Goal: Information Seeking & Learning: Learn about a topic

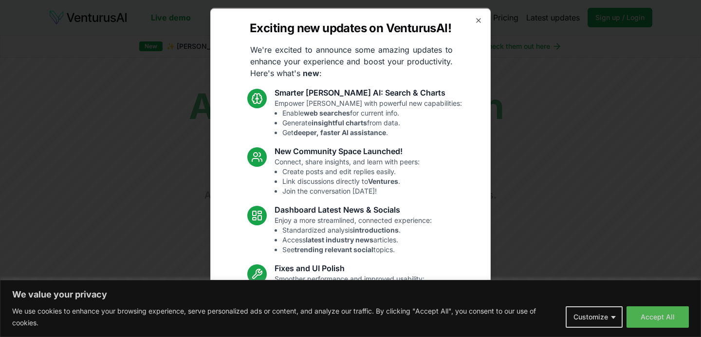
click at [483, 19] on div "Exciting new updates on VenturusAI! We're excited to announce some amazing upda…" at bounding box center [350, 168] width 281 height 321
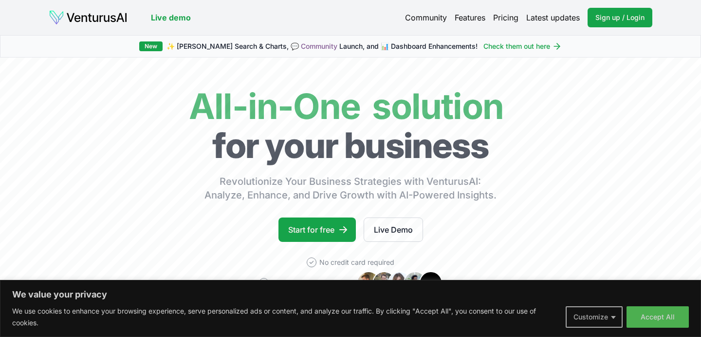
click at [616, 318] on button "Customize" at bounding box center [594, 316] width 57 height 21
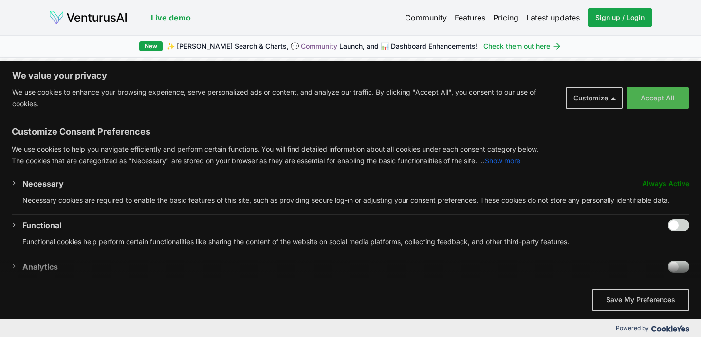
click at [683, 222] on input "Enable Functional" at bounding box center [678, 225] width 21 height 12
click at [686, 268] on span "We value your privacy" at bounding box center [350, 269] width 701 height 19
click at [680, 266] on span "We value your privacy" at bounding box center [350, 269] width 701 height 19
click at [685, 266] on span "We value your privacy" at bounding box center [350, 269] width 701 height 19
click at [670, 267] on span "We value your privacy" at bounding box center [350, 269] width 701 height 19
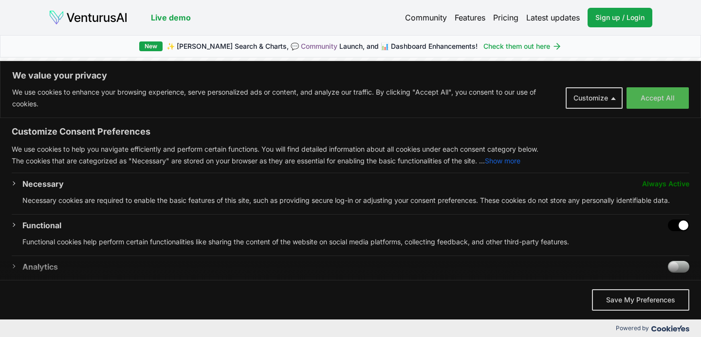
click at [693, 226] on div "Customize Consent Preferences We use cookies to help you navigate efficiently a…" at bounding box center [350, 199] width 701 height 162
click at [675, 225] on input "Disable Functional" at bounding box center [678, 225] width 21 height 12
click at [684, 223] on input "Enable Functional" at bounding box center [678, 225] width 21 height 12
click at [688, 268] on span "We value your privacy" at bounding box center [350, 269] width 701 height 19
click at [678, 264] on span "We value your privacy" at bounding box center [350, 269] width 701 height 19
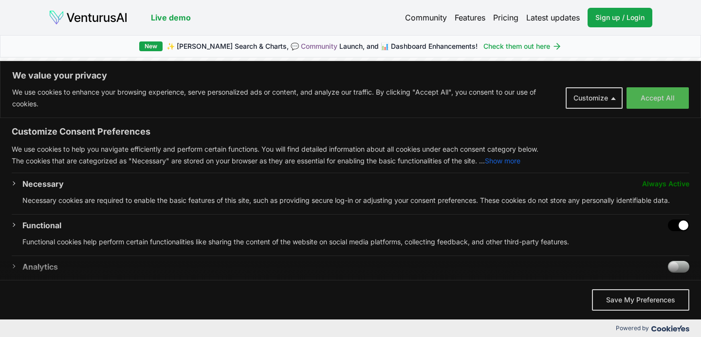
click at [675, 226] on input "Disable Functional" at bounding box center [678, 225] width 21 height 12
checkbox input "false"
click at [632, 298] on button "Save My Preferences" at bounding box center [640, 299] width 97 height 21
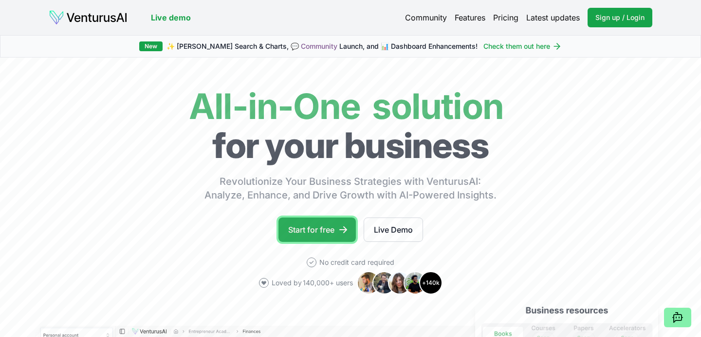
click at [323, 233] on link "Start for free" at bounding box center [317, 229] width 77 height 24
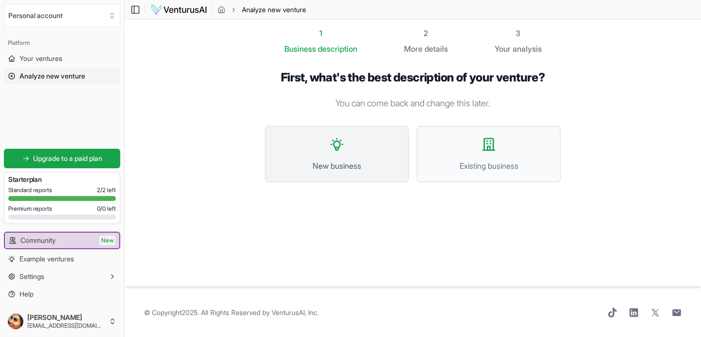
click at [335, 160] on span "New business" at bounding box center [337, 166] width 123 height 12
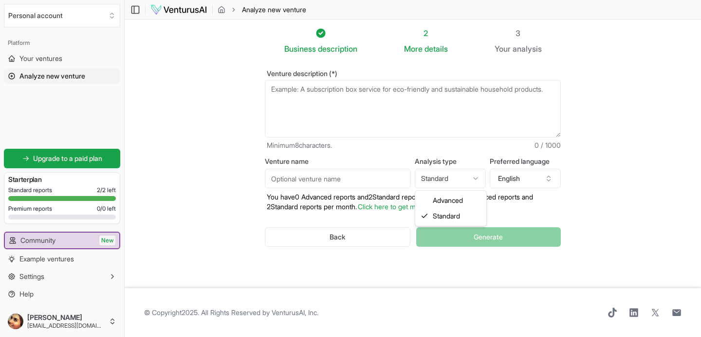
click at [467, 176] on html "We value your privacy We use cookies to enhance your browsing experience, serve…" at bounding box center [350, 168] width 701 height 337
click at [466, 176] on html "We value your privacy We use cookies to enhance your browsing experience, serve…" at bounding box center [350, 168] width 701 height 337
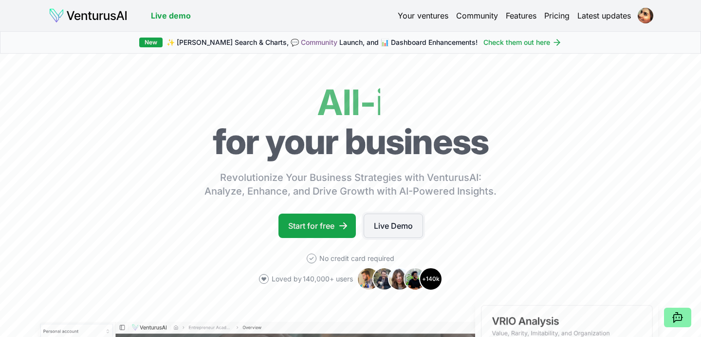
click at [397, 229] on link "Live Demo" at bounding box center [393, 225] width 59 height 24
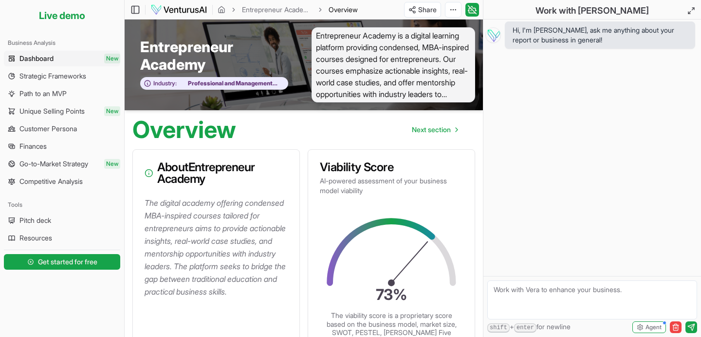
click at [53, 58] on span "Dashboard" at bounding box center [36, 59] width 34 height 10
click at [403, 163] on h3 "Viability Score" at bounding box center [391, 167] width 143 height 12
click at [448, 98] on span "Entrepreneur Academy is a digital learning platform providing condensed, MBA-in…" at bounding box center [394, 64] width 164 height 75
click at [445, 93] on span "Entrepreneur Academy is a digital learning platform providing condensed, MBA-in…" at bounding box center [394, 64] width 164 height 75
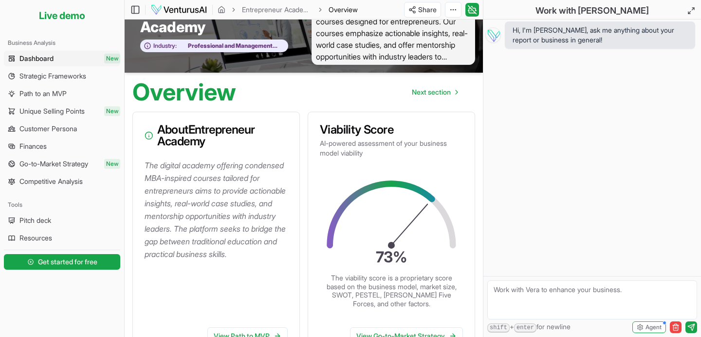
scroll to position [39, 0]
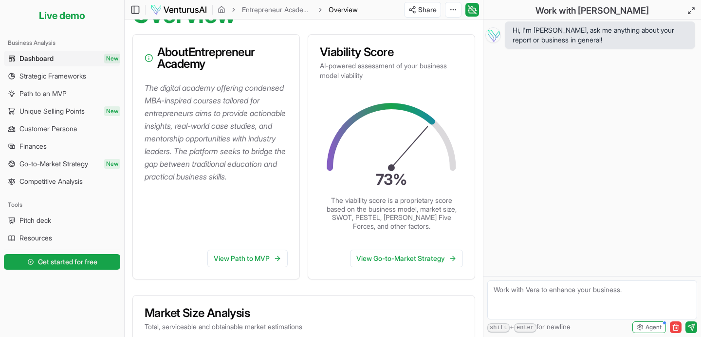
scroll to position [117, 0]
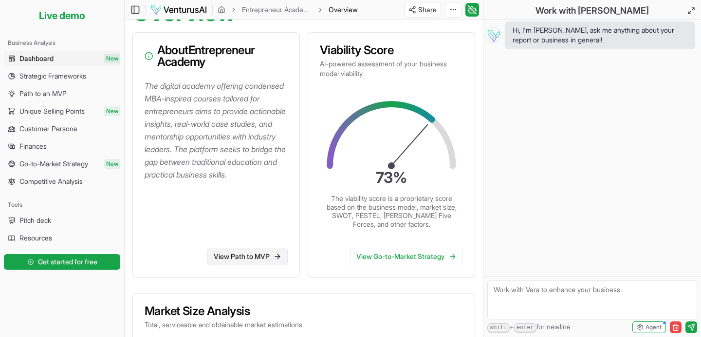
click at [258, 254] on link "View Path to MVP" at bounding box center [247, 256] width 80 height 18
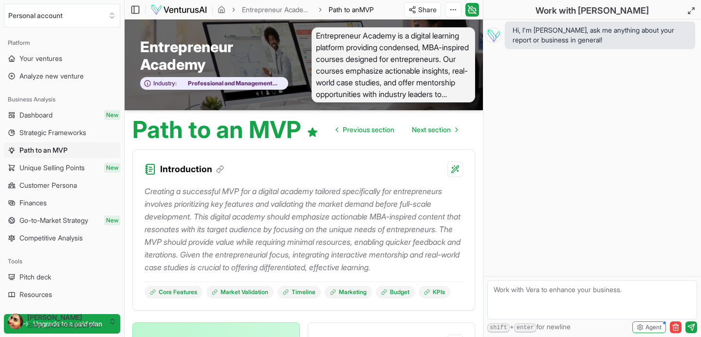
click at [262, 212] on p "Creating a successful MVP for a digital academy tailored specifically for entre…" at bounding box center [304, 229] width 319 height 89
click at [86, 134] on span "Strategic Frameworks" at bounding box center [52, 133] width 67 height 10
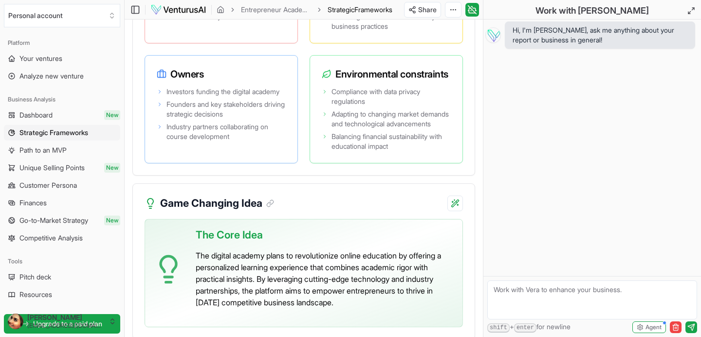
scroll to position [2182, 0]
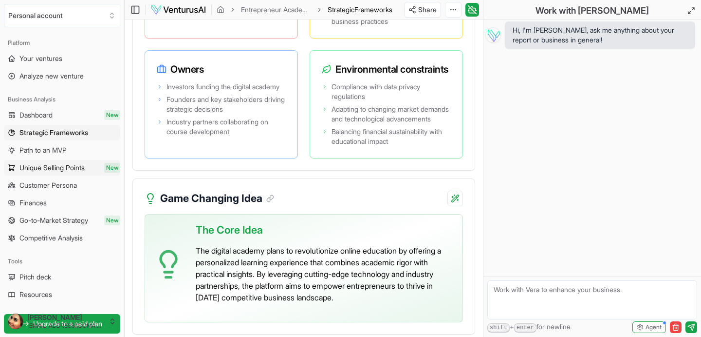
click at [76, 171] on span "Unique Selling Points" at bounding box center [51, 168] width 65 height 10
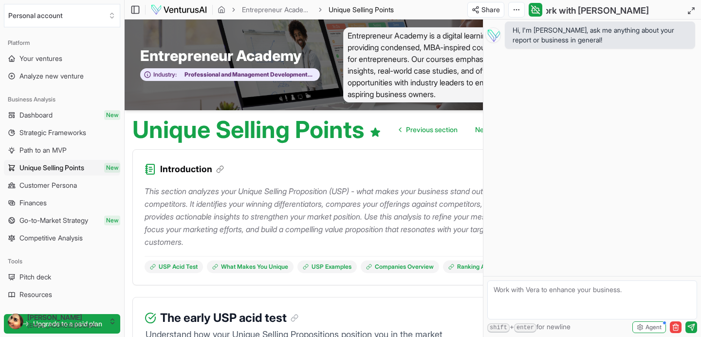
click at [257, 240] on p "This section analyzes your Unique Selling Proposition (USP) - what makes your b…" at bounding box center [336, 216] width 382 height 63
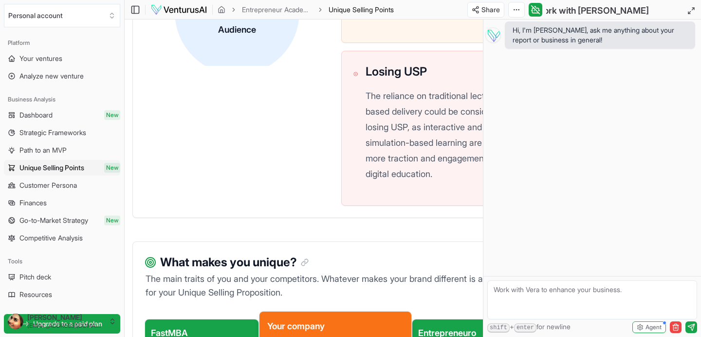
scroll to position [623, 0]
